Goal: Information Seeking & Learning: Learn about a topic

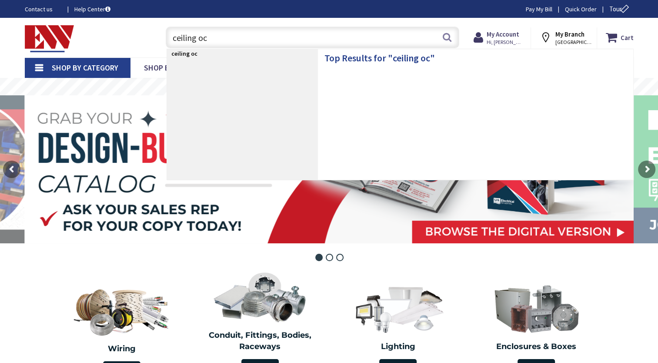
type input "ceiling occ"
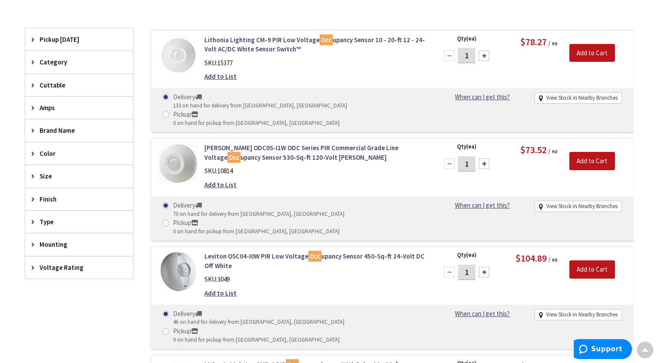
scroll to position [227, 0]
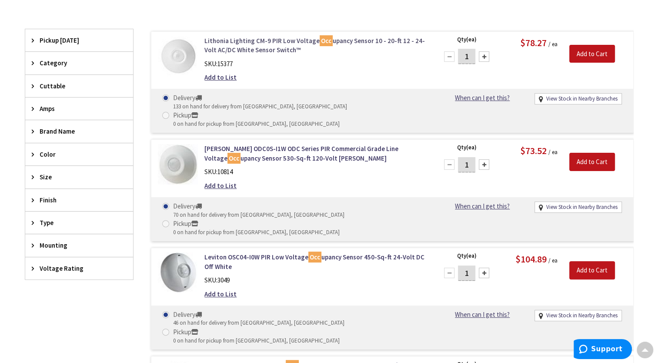
click at [271, 40] on link "Lithonia Lighting CM-9 PIR Low Voltage Occ upancy Sensor 10 - 20-ft 12 - 24-Vol…" at bounding box center [314, 45] width 221 height 19
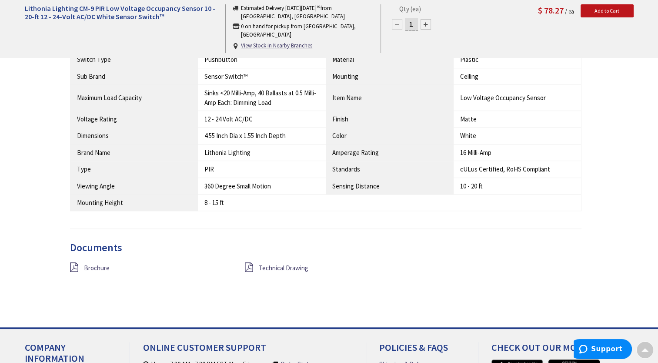
scroll to position [575, 0]
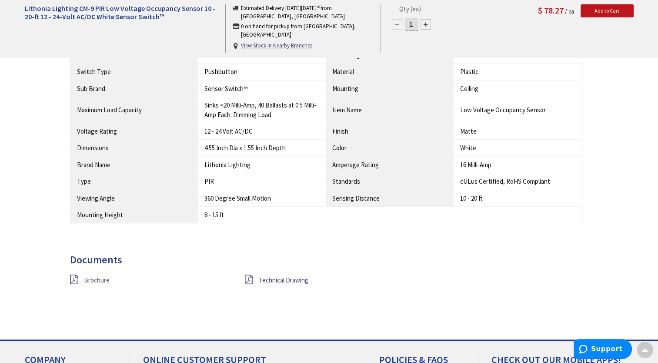
click at [99, 277] on span "Brochure" at bounding box center [97, 280] width 26 height 8
click at [293, 276] on span "Technical Drawing" at bounding box center [284, 280] width 50 height 8
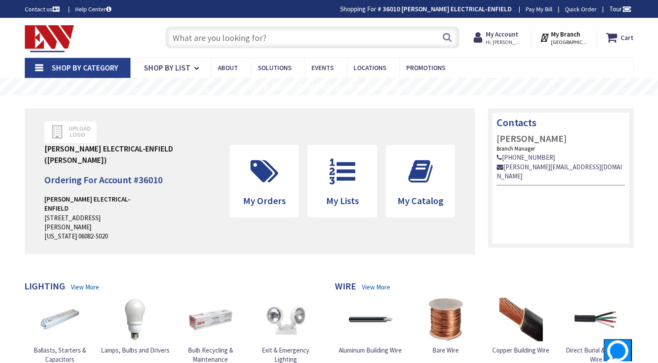
type input "o"
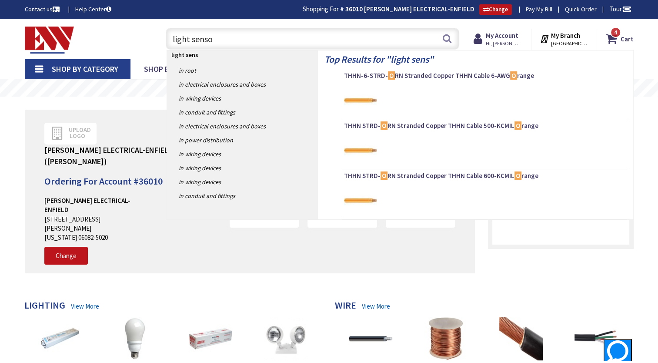
type input "light sensor"
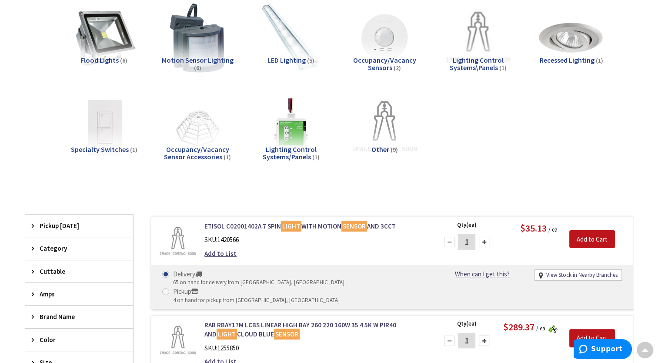
scroll to position [132, 0]
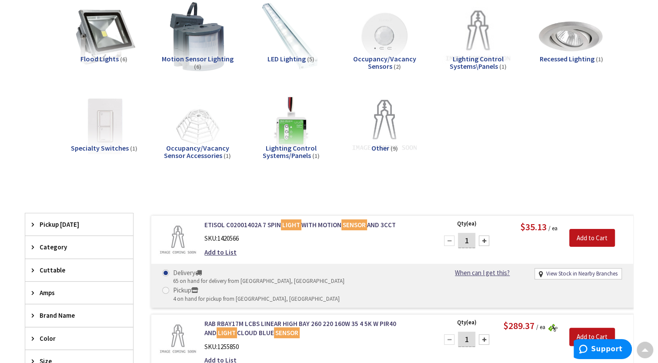
click at [290, 152] on span "Lighting Control Systems/Panels" at bounding box center [290, 151] width 54 height 17
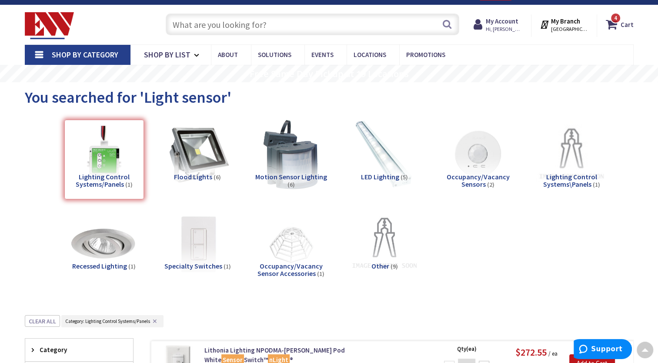
scroll to position [0, 0]
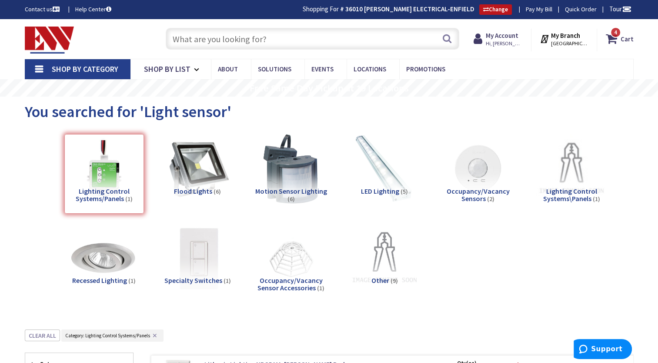
click at [202, 266] on img at bounding box center [197, 258] width 79 height 79
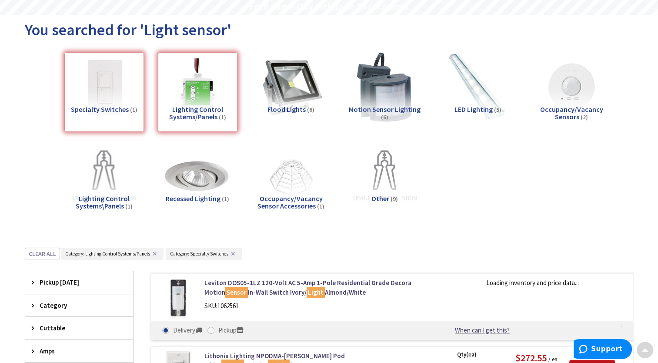
scroll to position [329, 0]
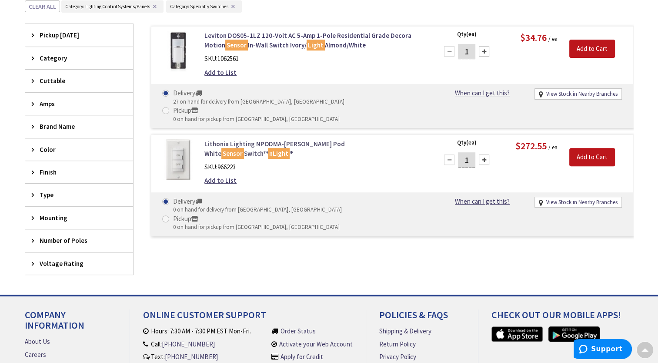
click at [300, 139] on link "Lithonia Lighting NPODMA-WH Wall Pod White Sensor Switch™ nLight ®" at bounding box center [314, 148] width 221 height 19
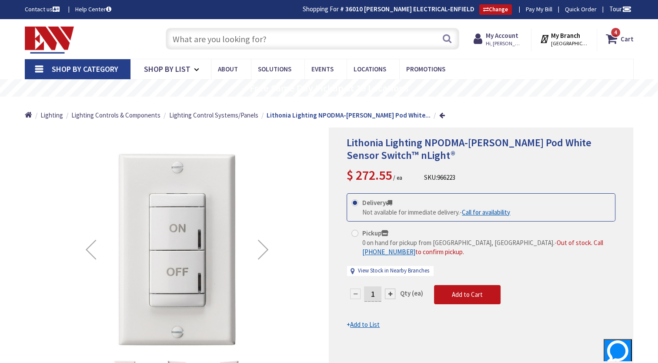
click at [356, 41] on input "text" at bounding box center [312, 39] width 293 height 22
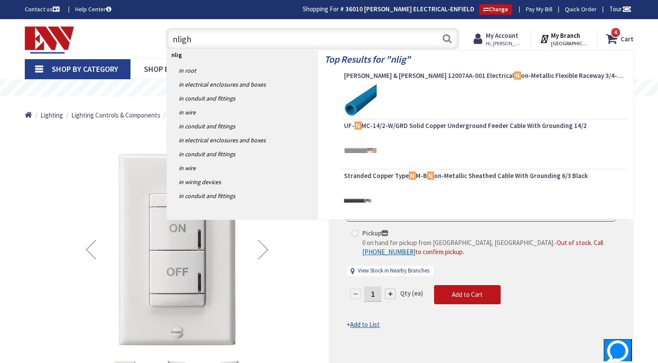
type input "nlight"
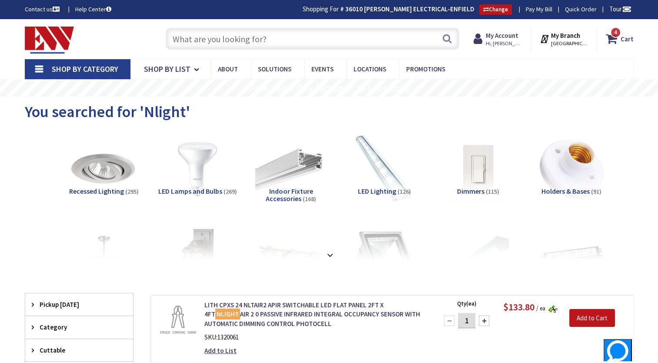
click at [323, 32] on input "text" at bounding box center [312, 39] width 293 height 22
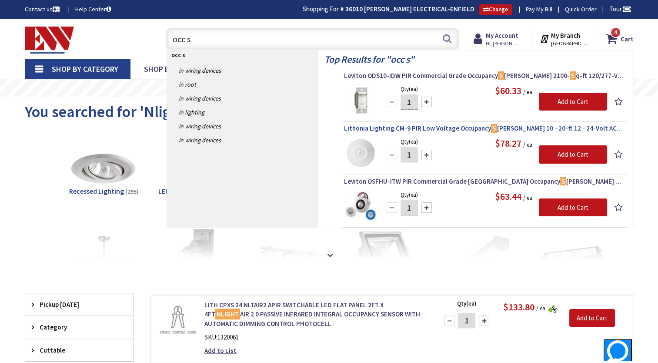
type input "occ s"
click at [454, 127] on span "Lithonia Lighting CM-9 PIR Low Voltage Occupancy S ensor 10 - 20-ft 12 - 24-Vol…" at bounding box center [484, 128] width 280 height 9
